Goal: Task Accomplishment & Management: Complete application form

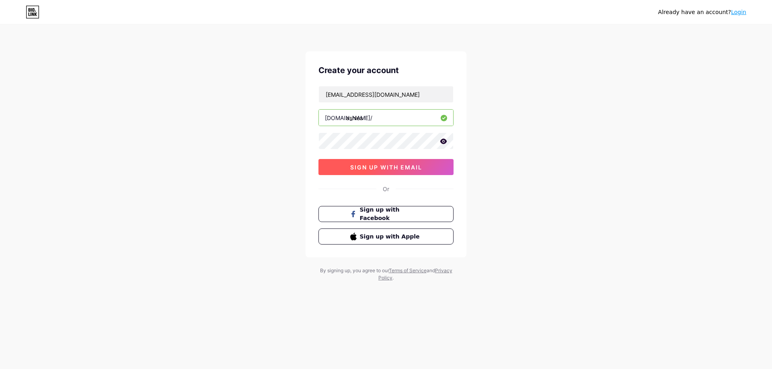
click at [365, 167] on span "sign up with email" at bounding box center [386, 167] width 72 height 7
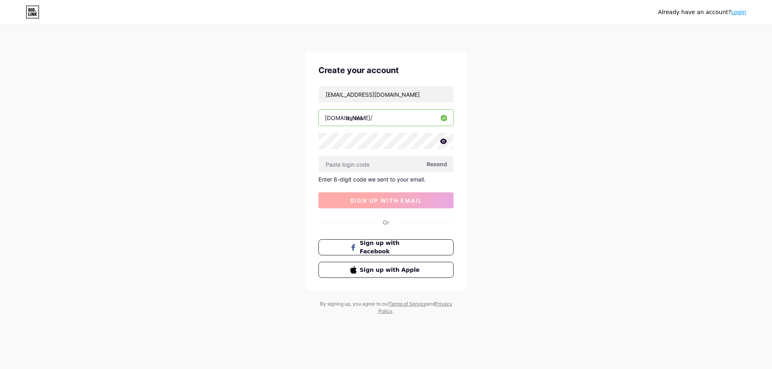
click at [365, 167] on input "text" at bounding box center [386, 164] width 134 height 16
paste input "623222"
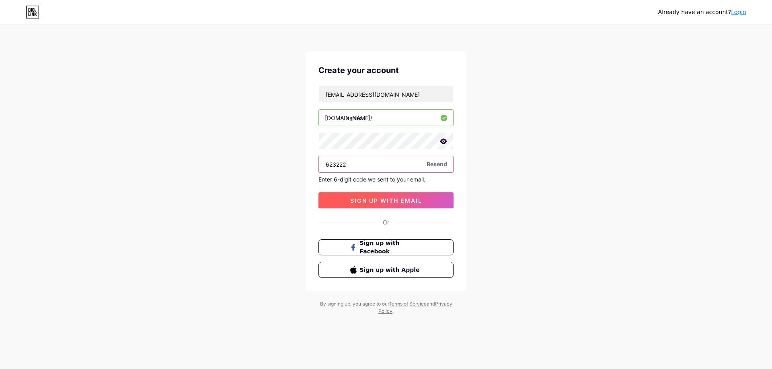
type input "623222"
click at [384, 203] on span "sign up with email" at bounding box center [386, 200] width 72 height 7
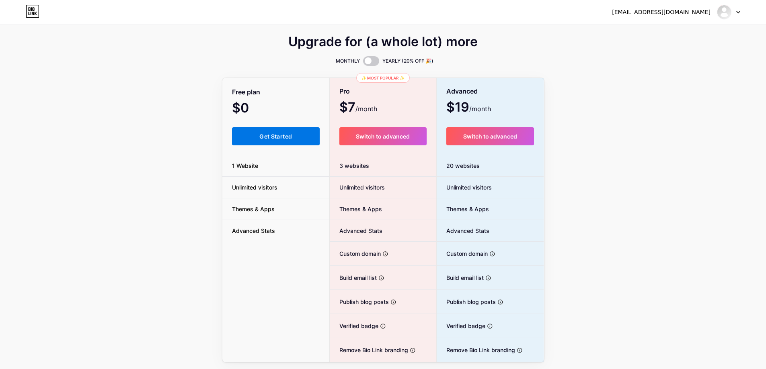
click at [296, 138] on button "Get Started" at bounding box center [276, 136] width 88 height 18
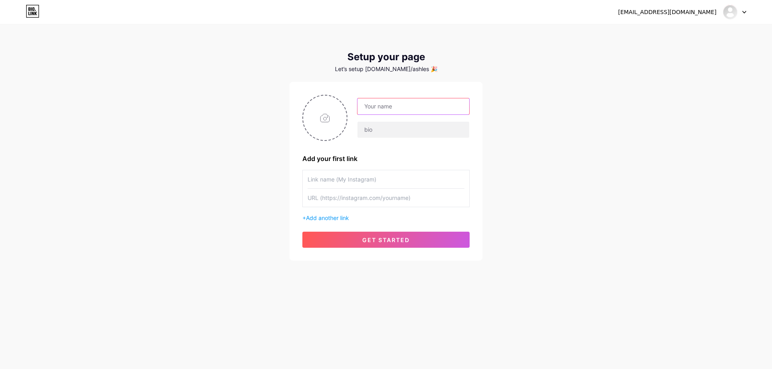
click at [398, 112] on input "text" at bounding box center [413, 106] width 112 height 16
type input "ashlebio"
click at [389, 126] on input "text" at bounding box center [413, 130] width 112 height 16
type input "vidse"
click at [324, 124] on input "file" at bounding box center [324, 118] width 43 height 45
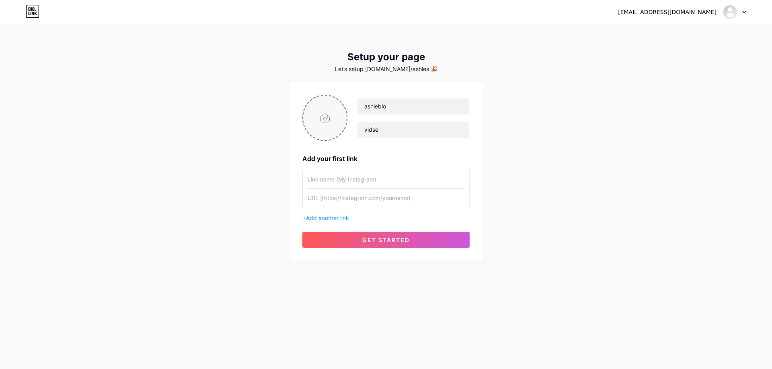
type input "C:\fakepath\GxwGH_KW8AAuymP.jfif"
click at [365, 201] on input "text" at bounding box center [385, 198] width 157 height 18
paste input "[URL][DOMAIN_NAME]"
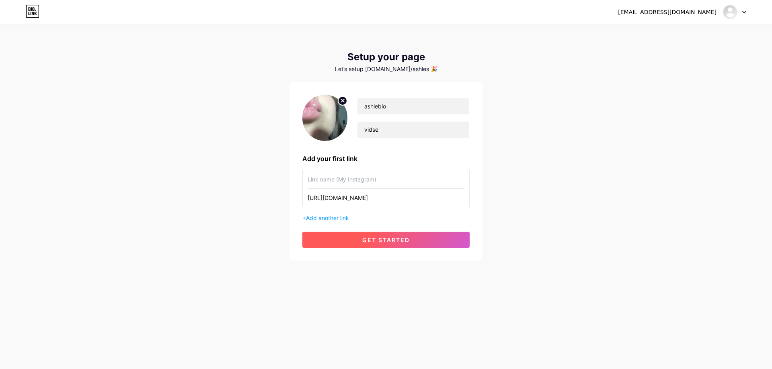
type input "[URL][DOMAIN_NAME]"
click at [394, 240] on span "get started" at bounding box center [385, 240] width 47 height 7
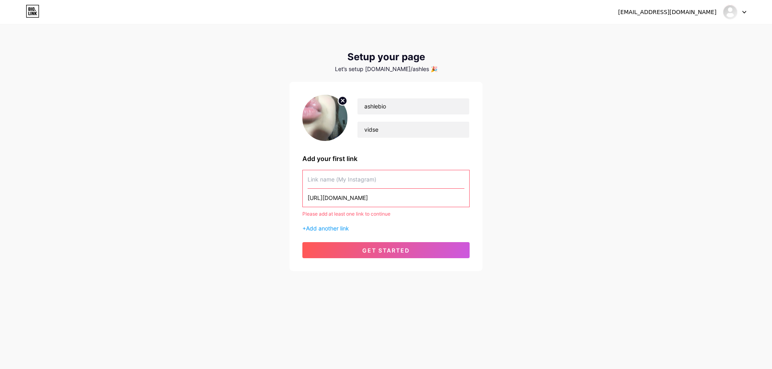
click at [367, 185] on input "text" at bounding box center [385, 179] width 157 height 18
paste input "[URL][DOMAIN_NAME]"
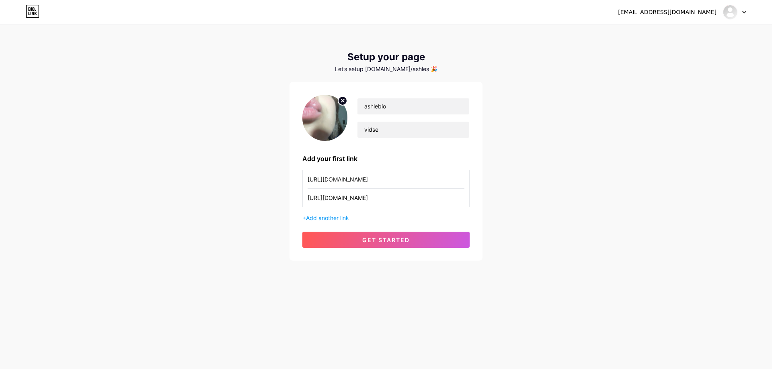
type input "[URL][DOMAIN_NAME]"
click at [391, 213] on div "https://t.me/+h9N0594rVSExYzAy https://t.me/+h9N0594rVSExYzAy + Add another link" at bounding box center [385, 196] width 167 height 52
click at [400, 242] on span "get started" at bounding box center [385, 240] width 47 height 7
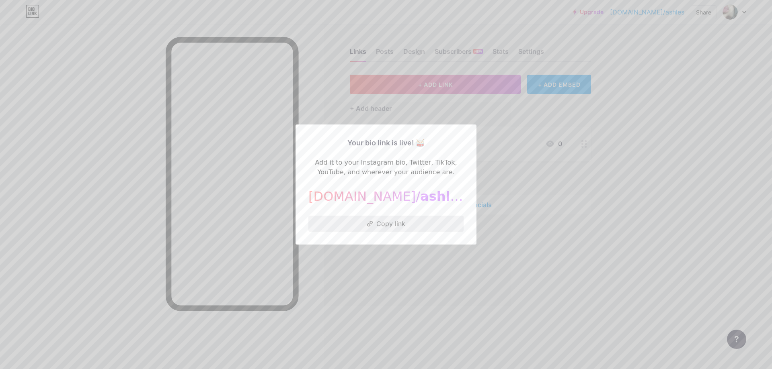
click at [371, 225] on button "Copy link" at bounding box center [385, 224] width 155 height 16
click at [369, 223] on icon at bounding box center [370, 224] width 6 height 6
click at [406, 271] on div at bounding box center [386, 184] width 772 height 369
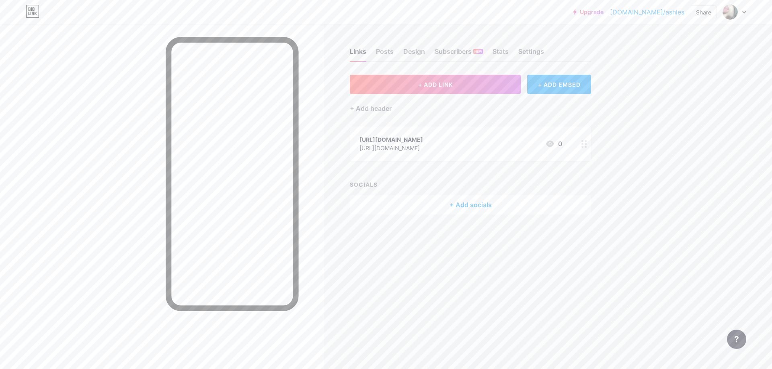
click at [613, 202] on div "Links Posts Design Subscribers NEW Stats Settings + ADD LINK + ADD EMBED + Add …" at bounding box center [312, 139] width 625 height 231
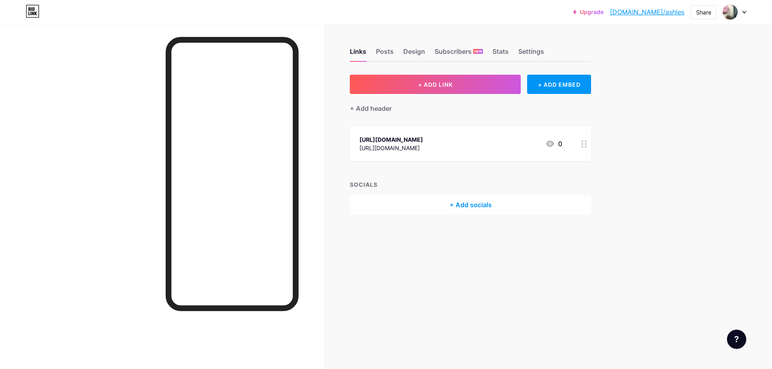
click at [613, 202] on div "Links Posts Design Subscribers NEW Stats Settings + ADD LINK + ADD EMBED + Add …" at bounding box center [312, 139] width 625 height 231
click at [585, 148] on div at bounding box center [584, 144] width 14 height 35
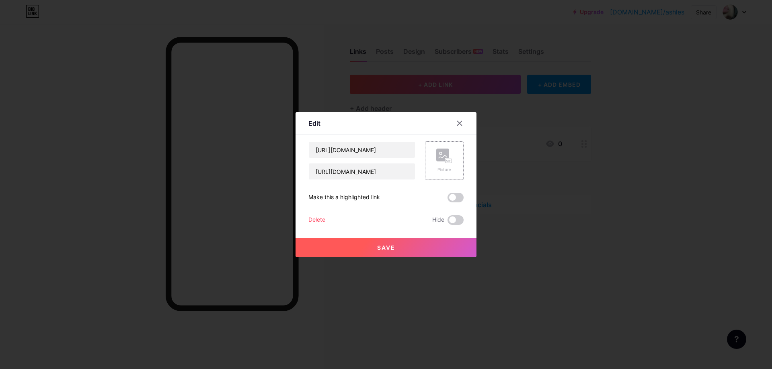
click at [438, 162] on icon at bounding box center [444, 156] width 16 height 15
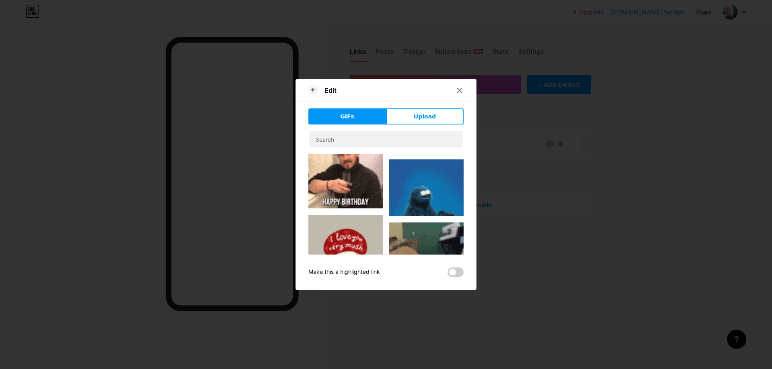
type input "[URL][DOMAIN_NAME]"
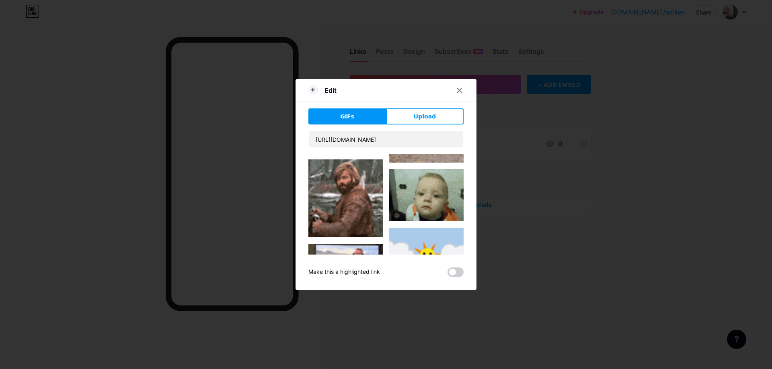
scroll to position [1146, 0]
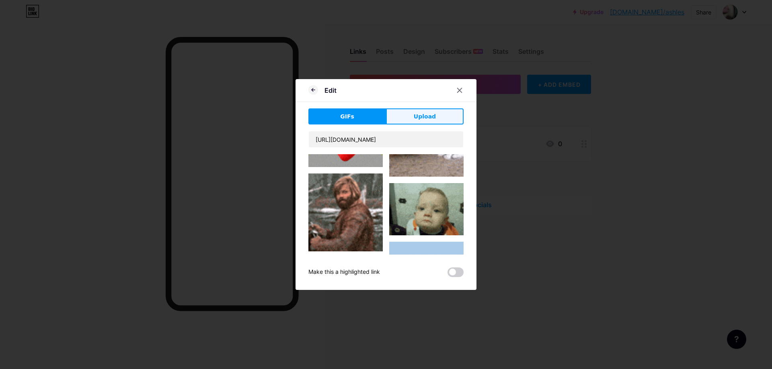
click at [414, 117] on span "Upload" at bounding box center [425, 117] width 22 height 8
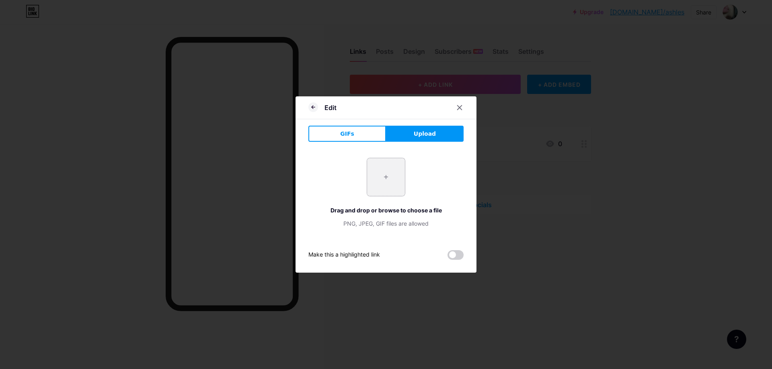
click at [375, 185] on input "file" at bounding box center [386, 177] width 38 height 38
type input "C:\fakepath\GxwGH_KW8AAuymP.jfif"
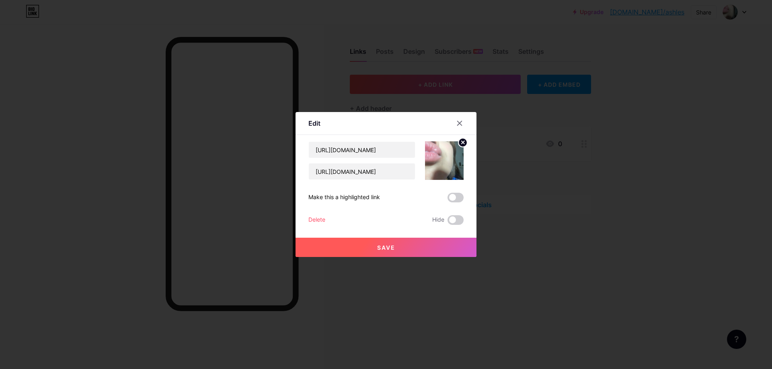
click at [386, 253] on button "Save" at bounding box center [385, 247] width 181 height 19
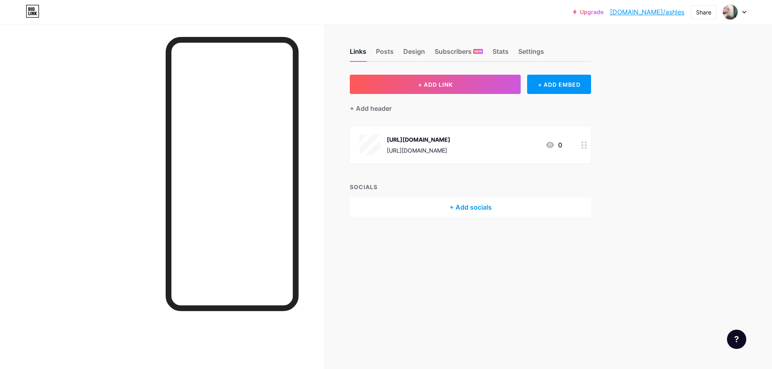
click at [389, 280] on div "Links Posts Design Subscribers NEW Stats Settings + ADD LINK + ADD EMBED + Add …" at bounding box center [312, 184] width 625 height 369
click at [391, 278] on div "Links Posts Design Subscribers NEW Stats Settings + ADD LINK + ADD EMBED + Add …" at bounding box center [312, 184] width 625 height 369
click at [402, 273] on div "Links Posts Design Subscribers NEW Stats Settings + ADD LINK + ADD EMBED + Add …" at bounding box center [312, 184] width 625 height 369
click at [386, 55] on div "Posts" at bounding box center [385, 54] width 18 height 14
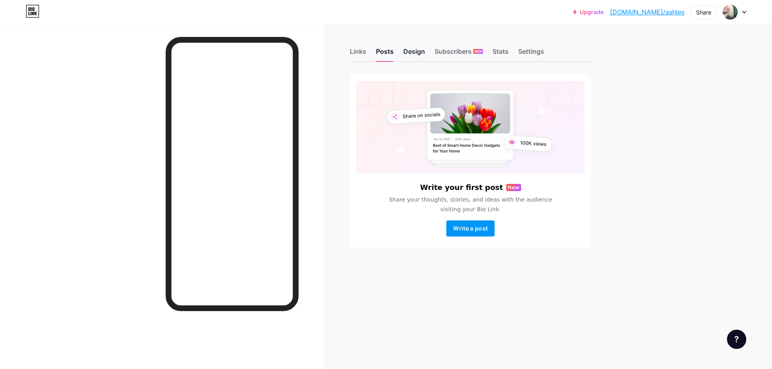
click at [414, 54] on div "Design" at bounding box center [414, 54] width 22 height 14
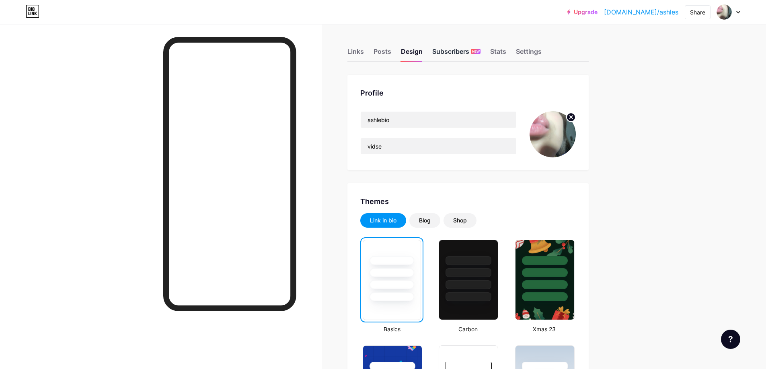
click at [449, 50] on div "Subscribers NEW" at bounding box center [456, 54] width 48 height 14
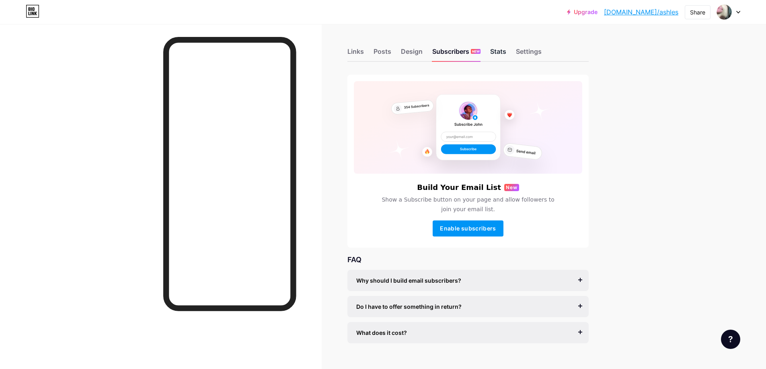
click at [499, 50] on div "Stats" at bounding box center [498, 54] width 16 height 14
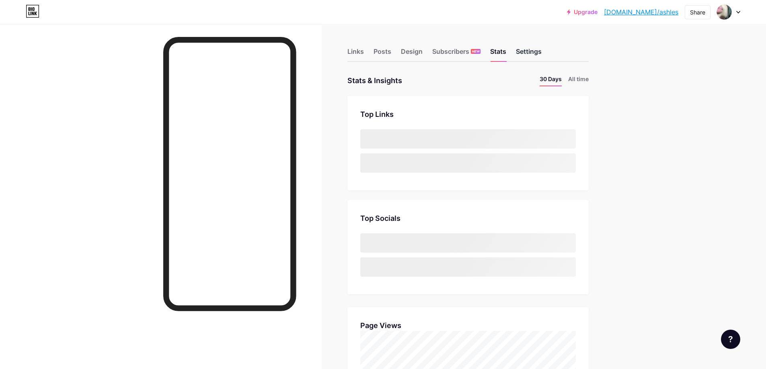
scroll to position [369, 766]
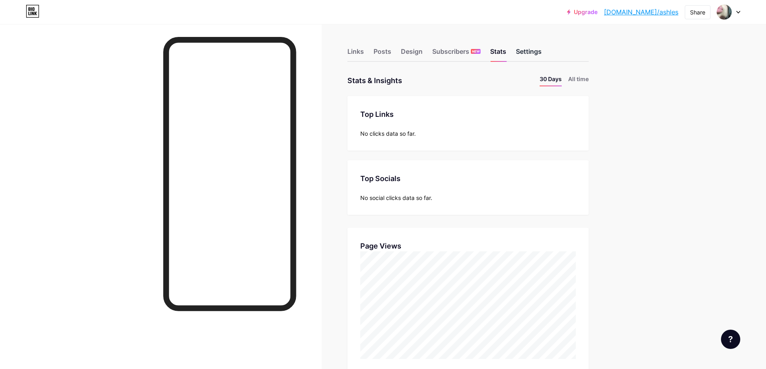
click at [533, 50] on div "Settings" at bounding box center [529, 54] width 26 height 14
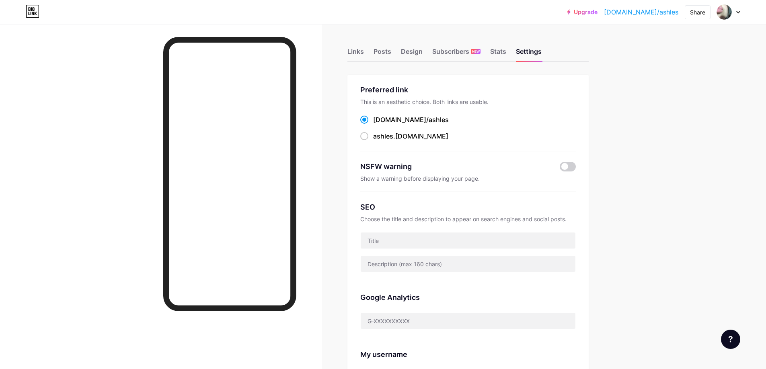
click at [510, 52] on div "Links Posts Design Subscribers NEW Stats Settings" at bounding box center [467, 48] width 241 height 28
click at [506, 51] on div "Stats" at bounding box center [498, 54] width 16 height 14
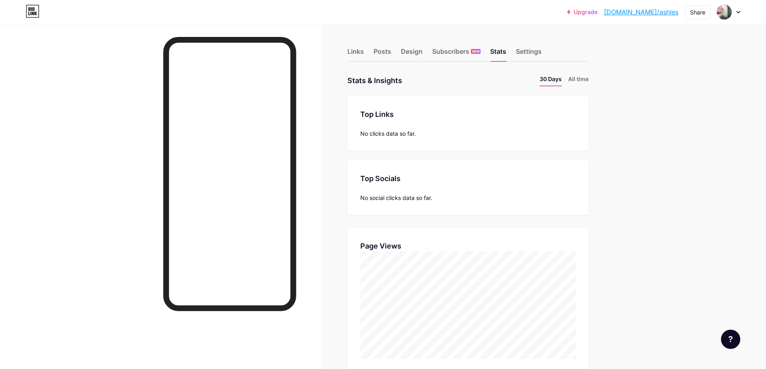
scroll to position [369, 766]
click at [378, 52] on div "Posts" at bounding box center [382, 54] width 18 height 14
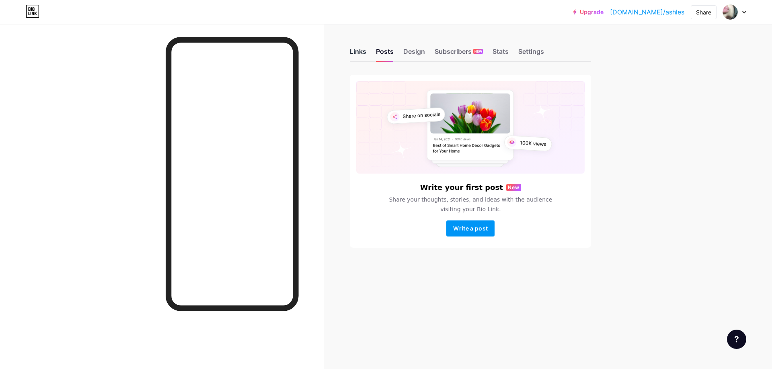
click at [362, 52] on div "Links" at bounding box center [358, 54] width 16 height 14
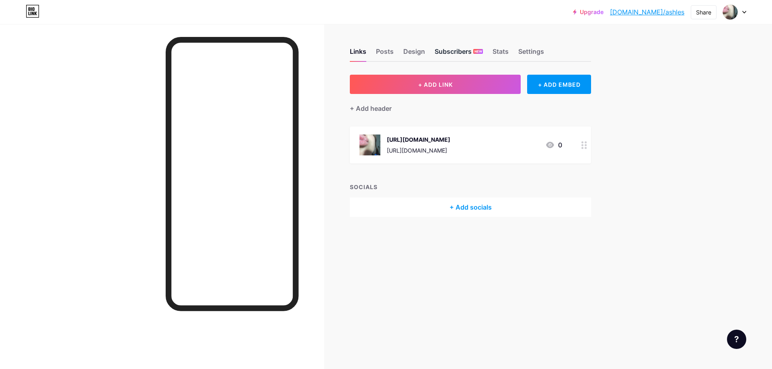
click at [442, 57] on div "Subscribers NEW" at bounding box center [458, 54] width 48 height 14
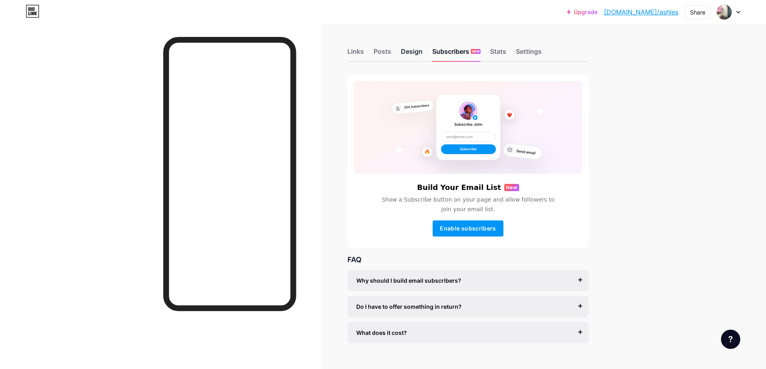
click at [415, 53] on div "Design" at bounding box center [412, 54] width 22 height 14
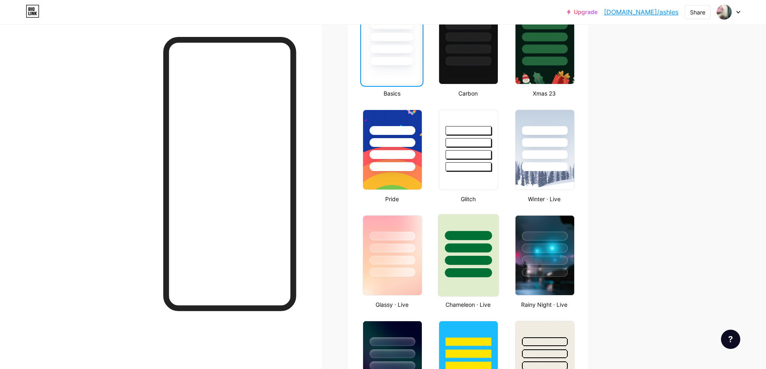
scroll to position [232, 0]
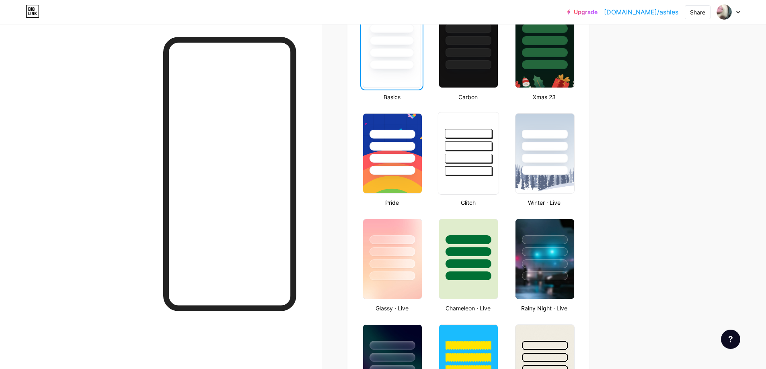
click at [482, 176] on div at bounding box center [468, 153] width 61 height 83
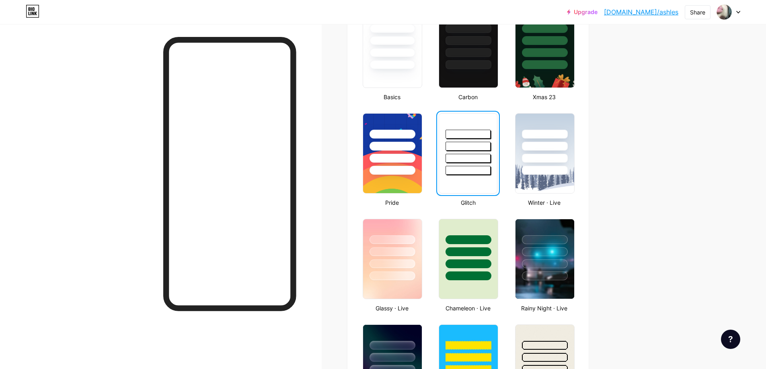
click at [482, 176] on div at bounding box center [468, 153] width 58 height 80
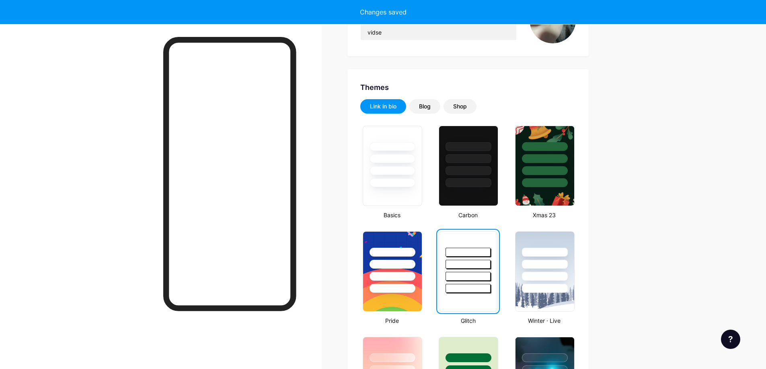
scroll to position [112, 0]
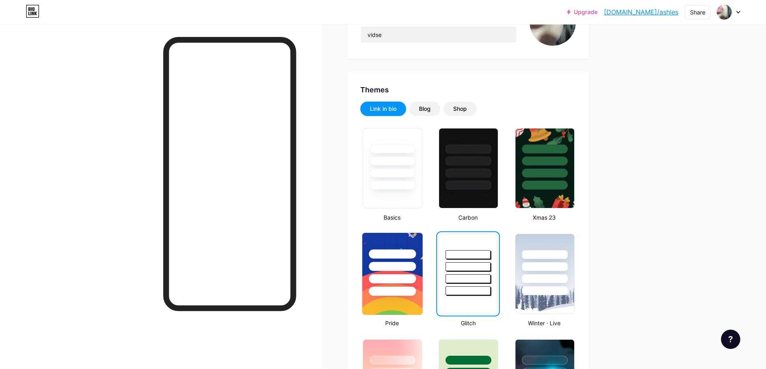
click at [418, 268] on div at bounding box center [392, 264] width 60 height 63
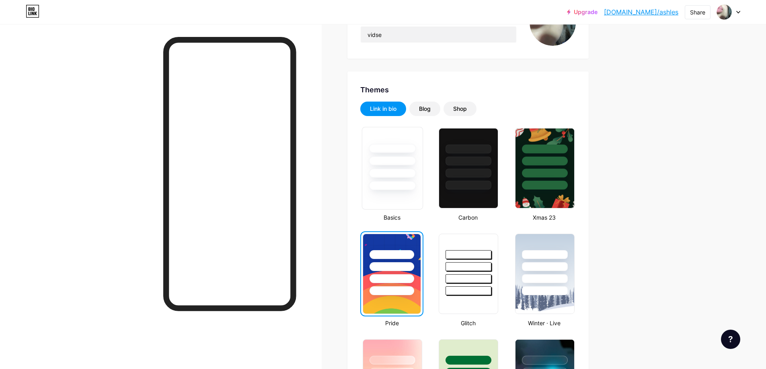
click at [408, 200] on div at bounding box center [392, 168] width 61 height 83
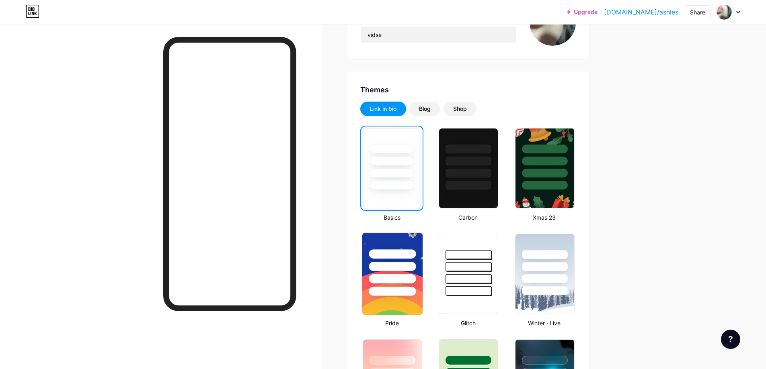
click at [411, 279] on div at bounding box center [392, 279] width 47 height 9
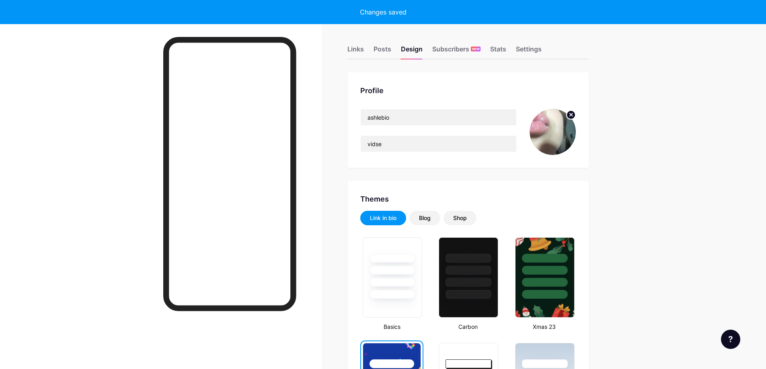
scroll to position [0, 0]
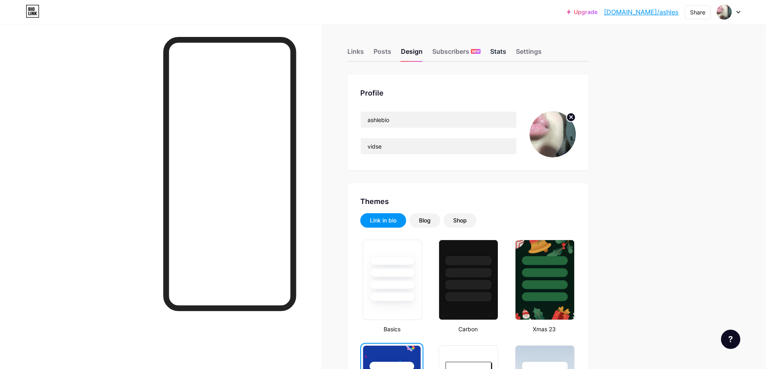
click at [502, 55] on div "Stats" at bounding box center [498, 54] width 16 height 14
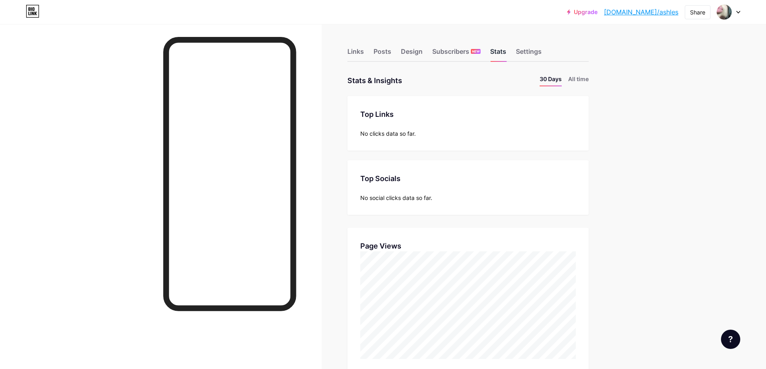
scroll to position [369, 766]
click at [291, 334] on div at bounding box center [229, 215] width 133 height 357
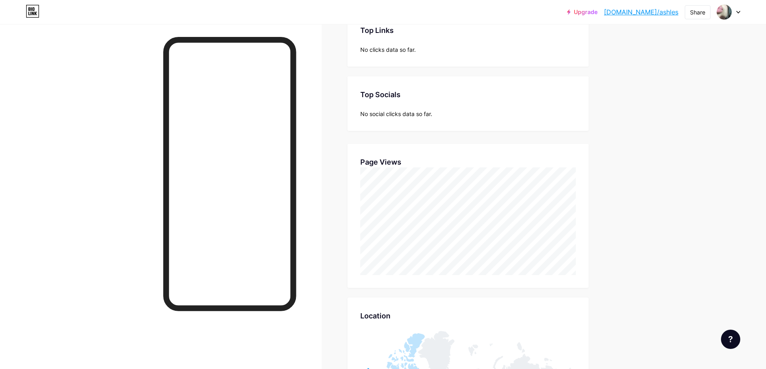
scroll to position [80, 0]
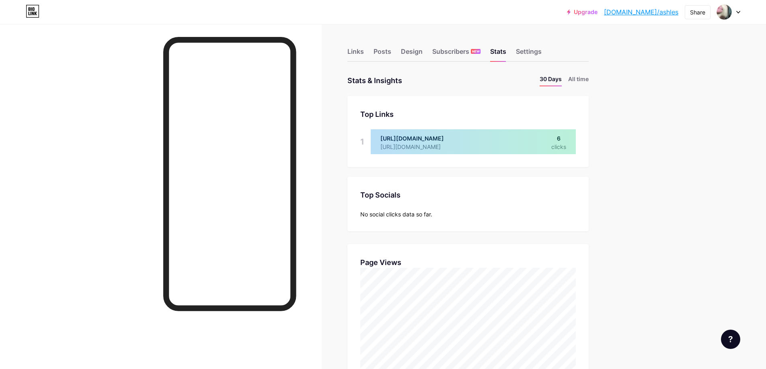
scroll to position [369, 766]
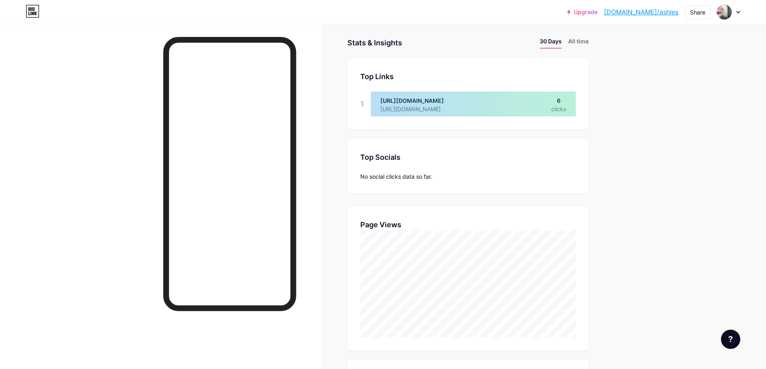
scroll to position [40, 0]
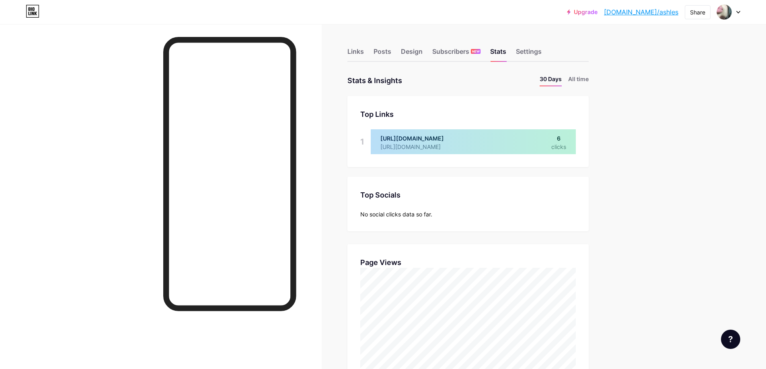
scroll to position [369, 766]
